Goal: Task Accomplishment & Management: Manage account settings

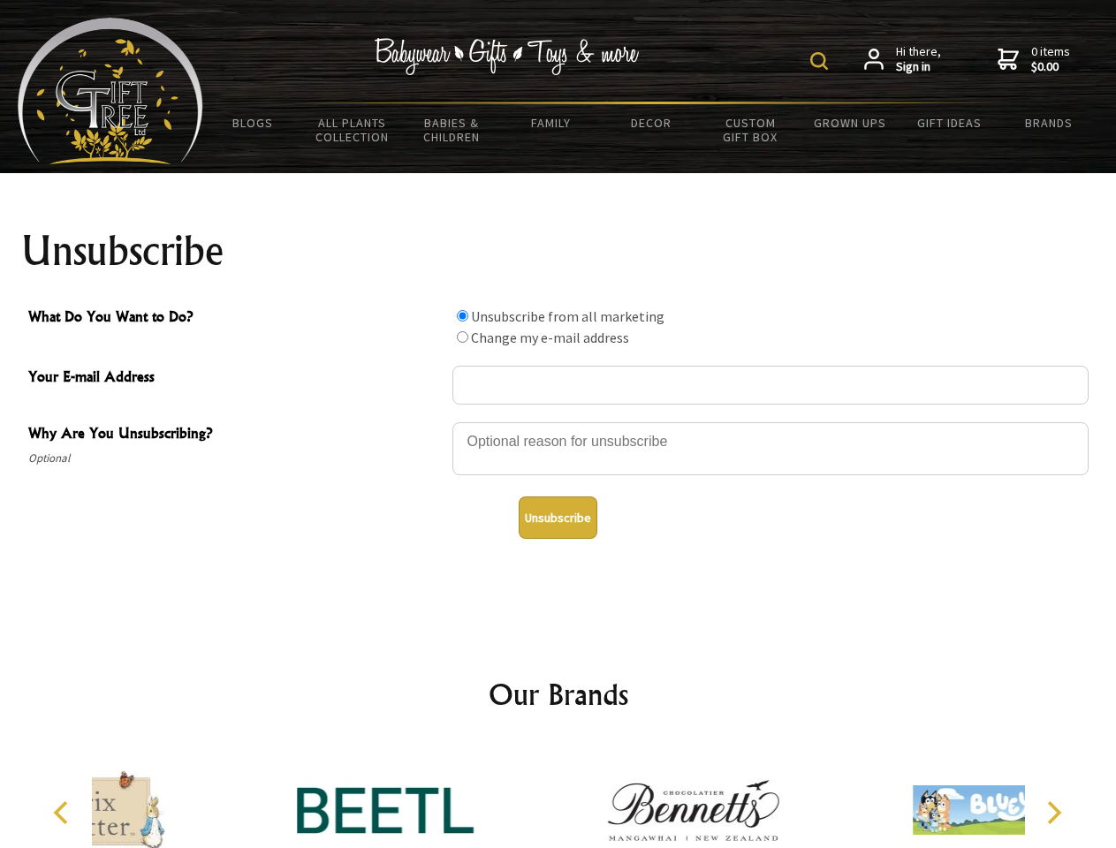
click at [821, 61] on img at bounding box center [819, 61] width 18 height 18
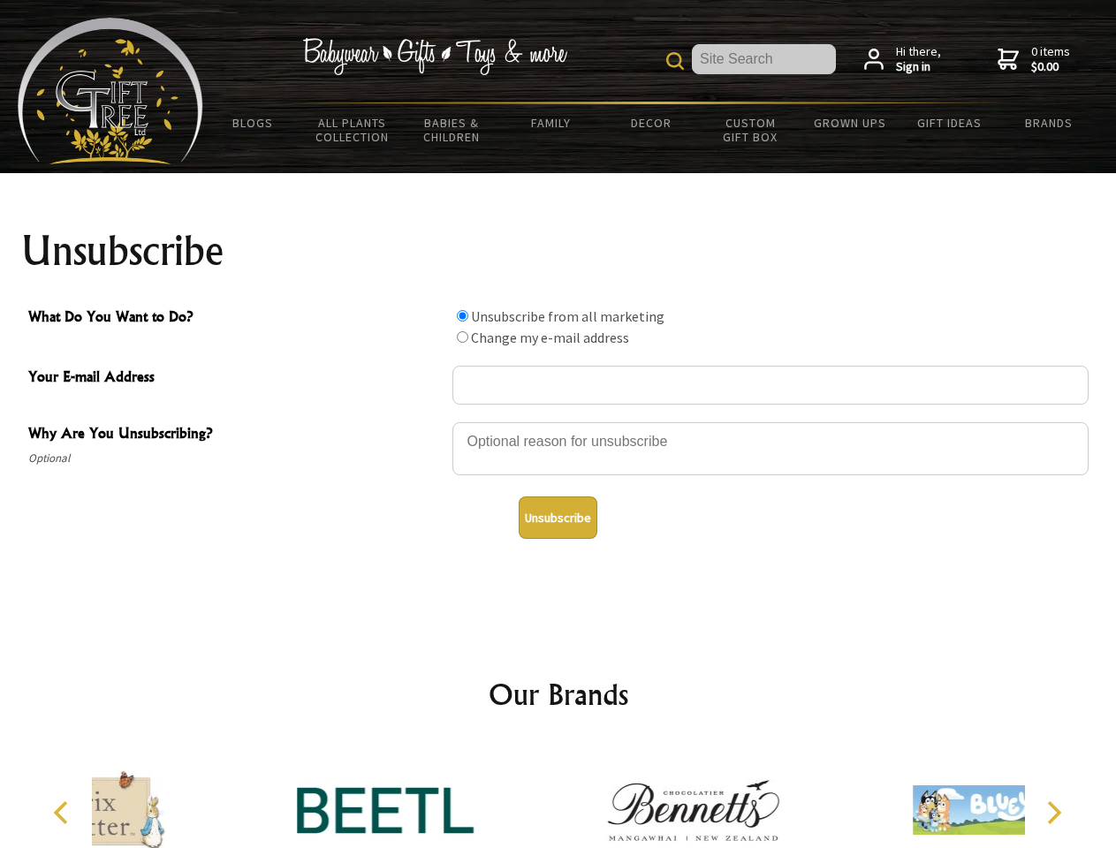
click at [558, 421] on div at bounding box center [770, 451] width 636 height 62
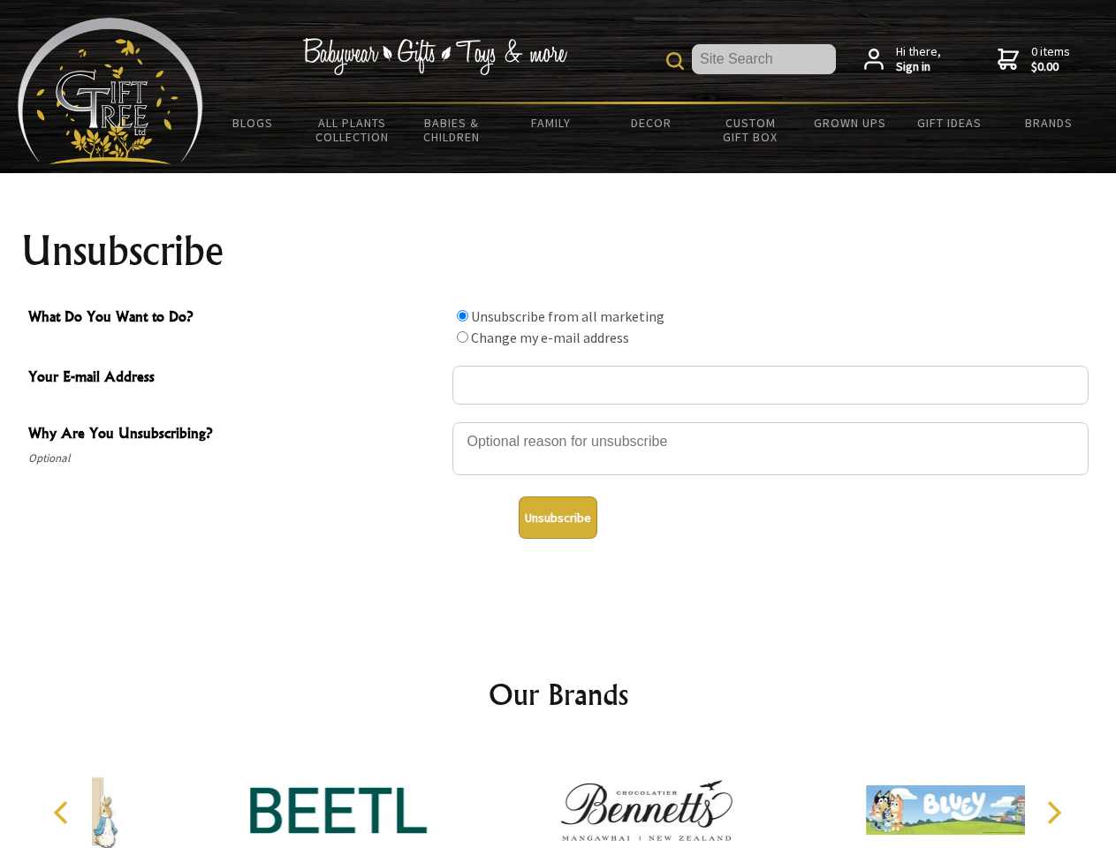
click at [462, 315] on input "What Do You Want to Do?" at bounding box center [462, 315] width 11 height 11
click at [462, 337] on input "What Do You Want to Do?" at bounding box center [462, 336] width 11 height 11
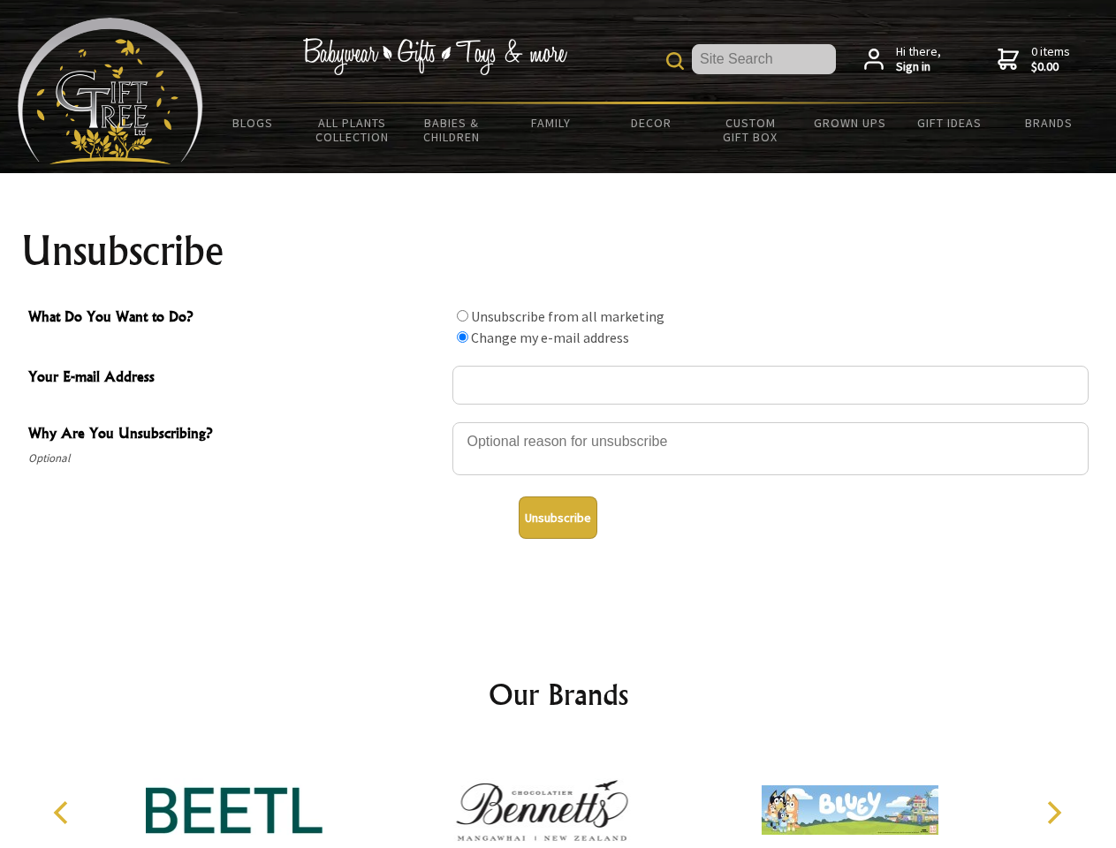
radio input "true"
click at [557, 518] on button "Unsubscribe" at bounding box center [557, 517] width 79 height 42
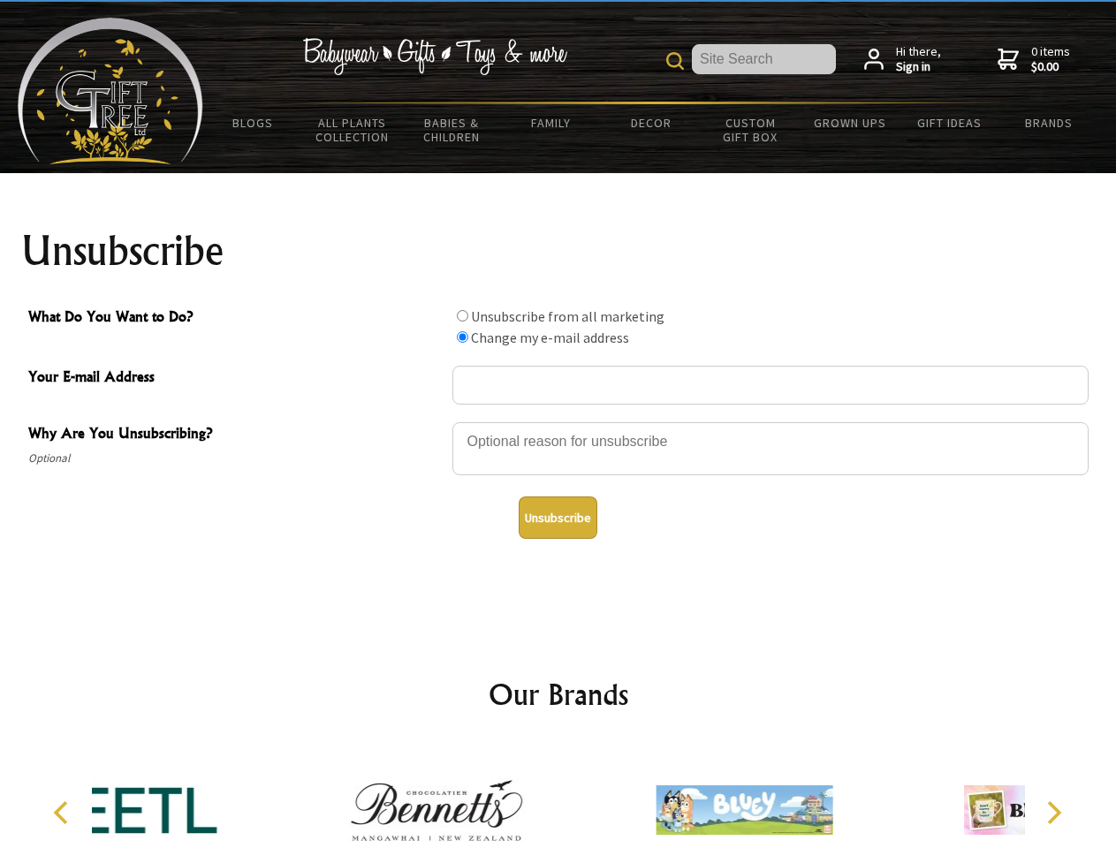
click at [558, 796] on div at bounding box center [436, 813] width 307 height 138
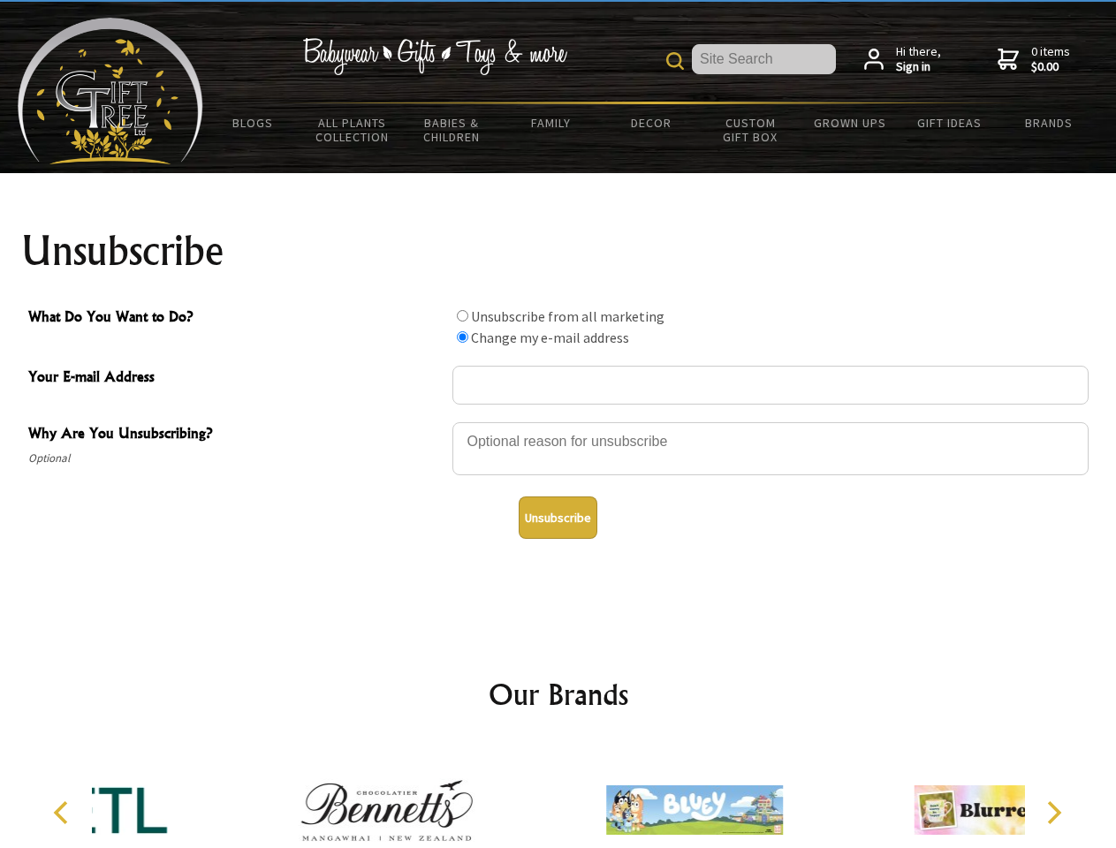
click at [64, 813] on icon "Previous" at bounding box center [62, 812] width 23 height 23
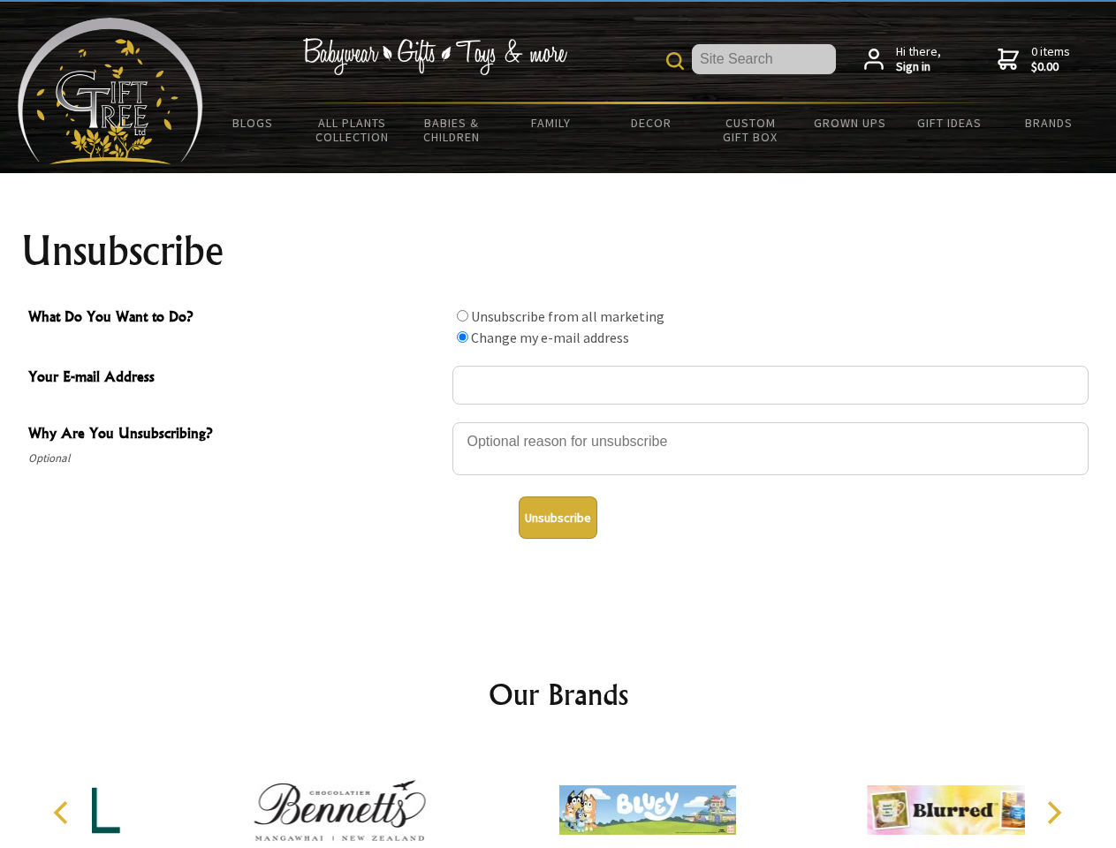
click at [1053, 813] on icon "Next" at bounding box center [1051, 812] width 23 height 23
